Goal: Check status: Check status

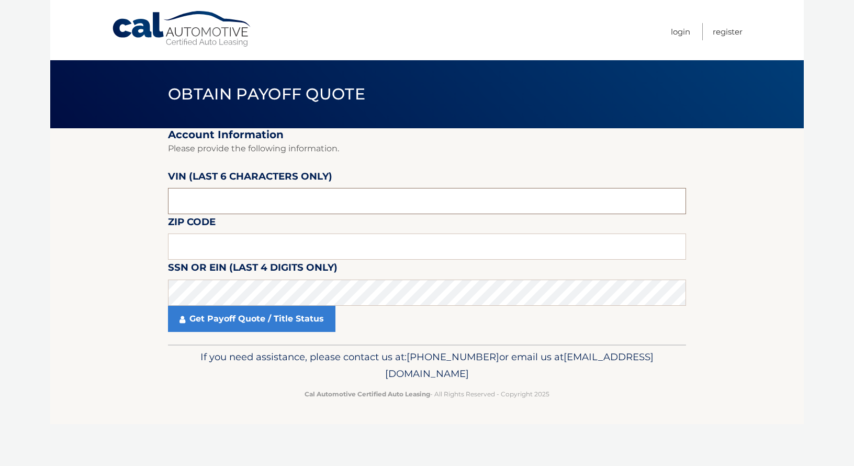
click at [269, 207] on input "text" at bounding box center [427, 201] width 518 height 26
click at [255, 214] on input "text" at bounding box center [427, 201] width 518 height 26
type input "394688"
click at [242, 240] on input "text" at bounding box center [427, 246] width 518 height 26
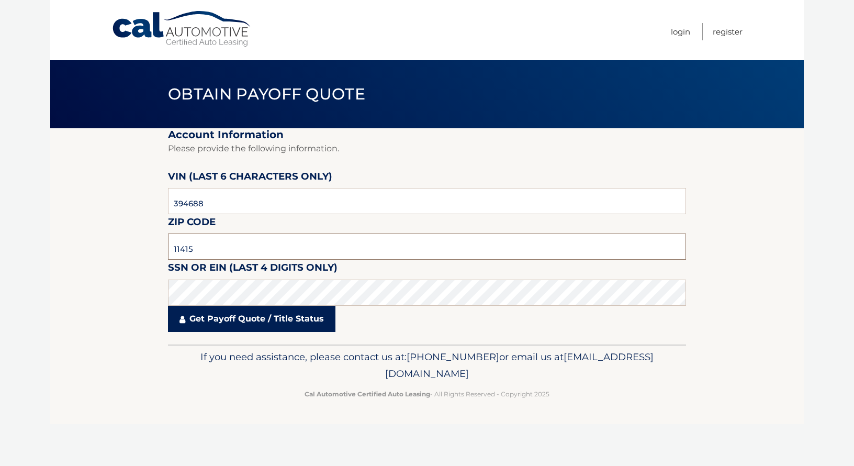
type input "11415"
click at [247, 314] on link "Get Payoff Quote / Title Status" at bounding box center [252, 319] width 168 height 26
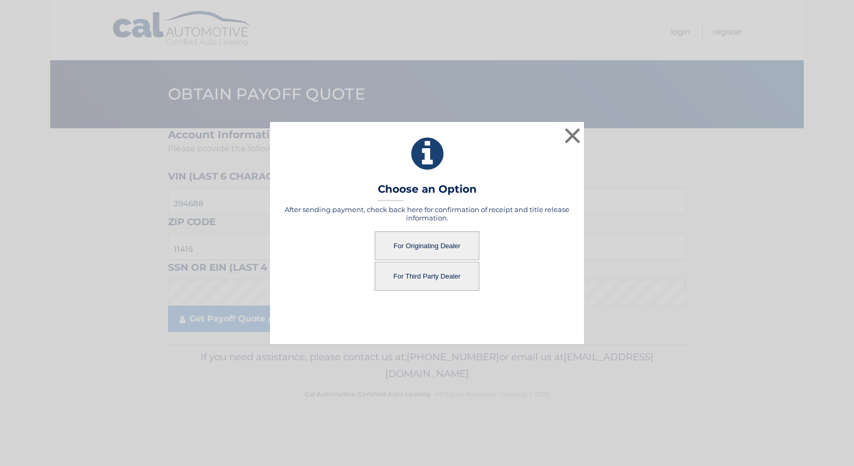
click at [448, 252] on button "For Originating Dealer" at bounding box center [427, 245] width 105 height 29
click at [419, 248] on button "For Originating Dealer" at bounding box center [427, 245] width 105 height 29
